Goal: Information Seeking & Learning: Check status

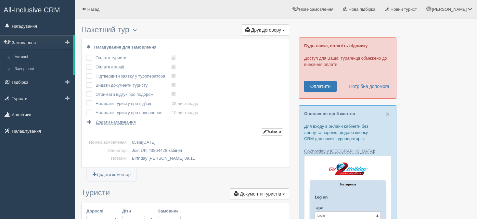
click at [42, 43] on link "Замовлення" at bounding box center [36, 42] width 73 height 14
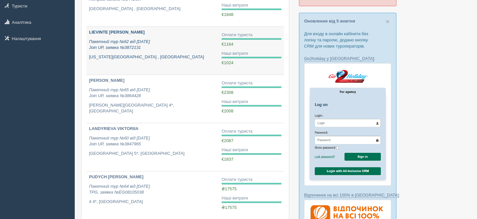
scroll to position [98, 0]
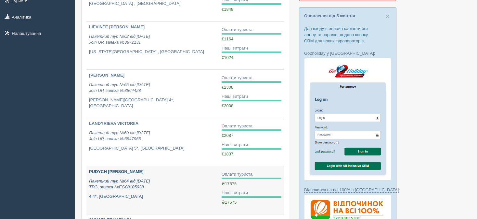
click at [149, 185] on p "Пакетний тур №64 від [DATE] TPG, заявка №EG08105038" at bounding box center [152, 184] width 127 height 12
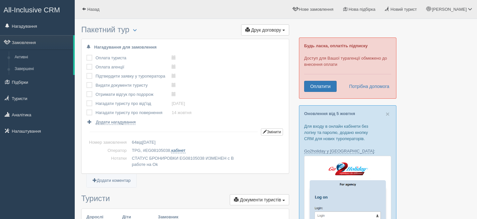
click at [174, 152] on link "кабінет" at bounding box center [178, 150] width 14 height 5
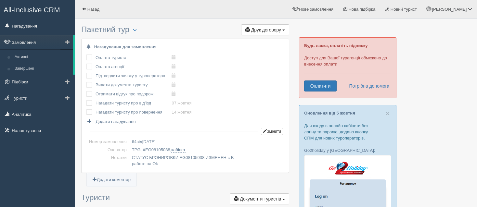
click at [42, 42] on link "Замовлення" at bounding box center [36, 42] width 73 height 14
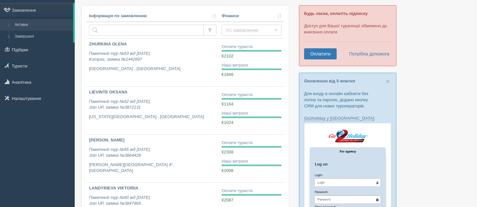
scroll to position [33, 0]
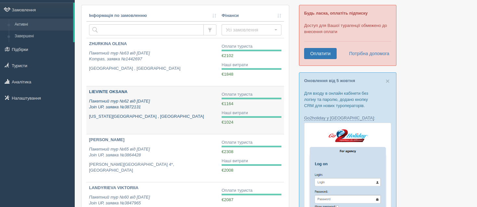
click at [150, 111] on div "LIEVINTE OKSANA Пакетний тур №62 від 23.09.2025 Join UP, заявка №3872131 Hawaii…" at bounding box center [152, 104] width 127 height 31
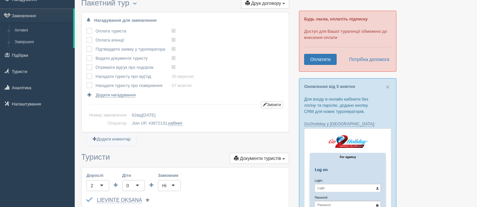
scroll to position [65, 0]
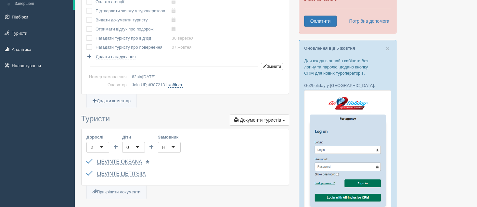
click at [177, 85] on link "кабінет" at bounding box center [175, 85] width 14 height 5
